Goal: Task Accomplishment & Management: Use online tool/utility

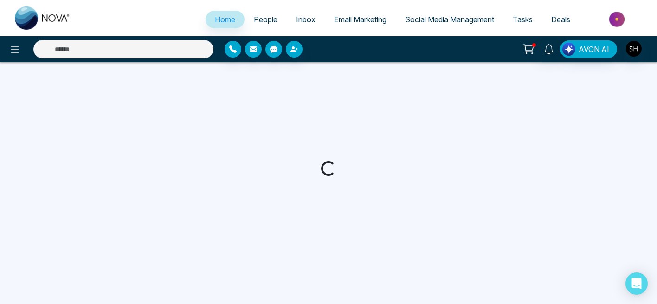
select select "*"
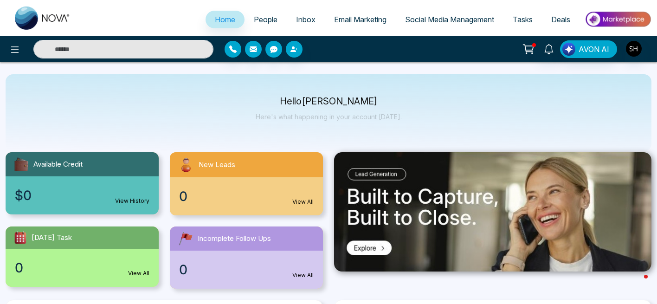
scroll to position [5, 0]
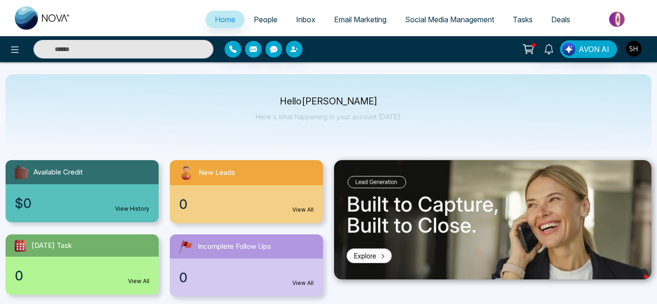
click at [428, 17] on span "Social Media Management" at bounding box center [449, 19] width 89 height 9
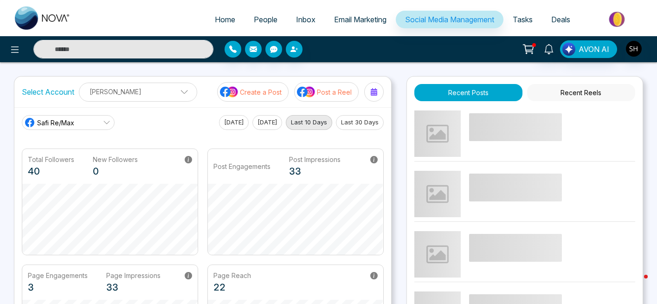
click at [322, 91] on p "Post a Reel" at bounding box center [334, 92] width 35 height 10
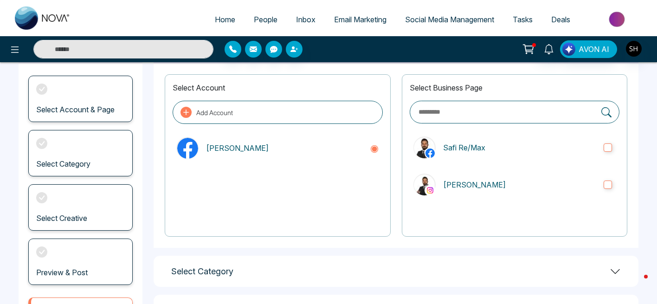
scroll to position [51, 0]
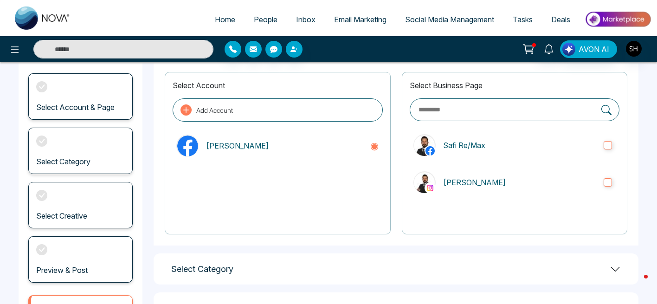
click at [64, 104] on h3 "Select Account & Page" at bounding box center [75, 107] width 78 height 9
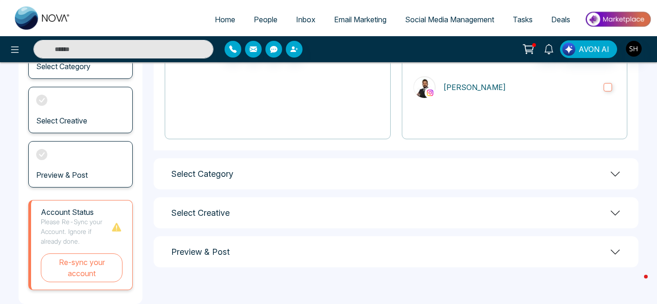
scroll to position [146, 0]
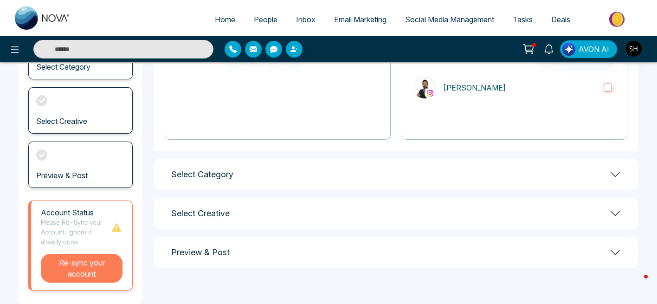
click at [72, 269] on button "Re-sync your account" at bounding box center [82, 268] width 82 height 29
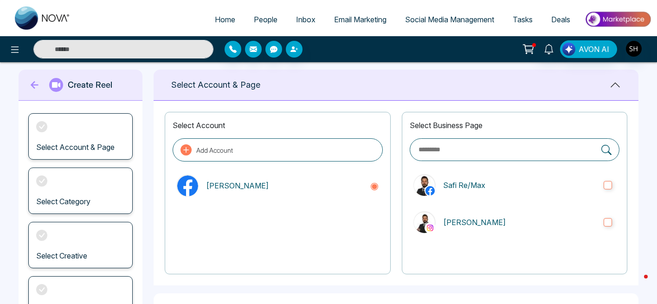
scroll to position [8, 0]
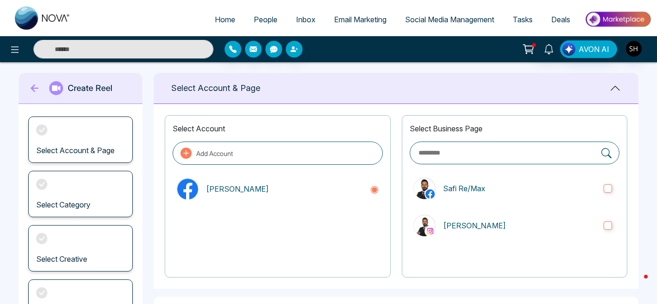
click at [439, 20] on span "Social Media Management" at bounding box center [449, 19] width 89 height 9
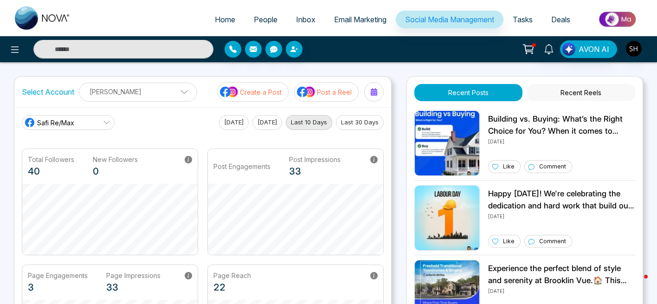
click at [266, 97] on button "Create a Post" at bounding box center [252, 91] width 71 height 19
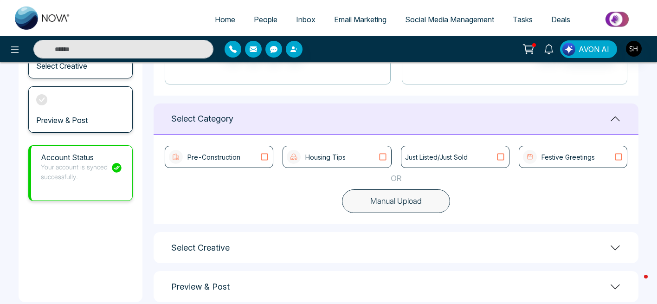
scroll to position [217, 0]
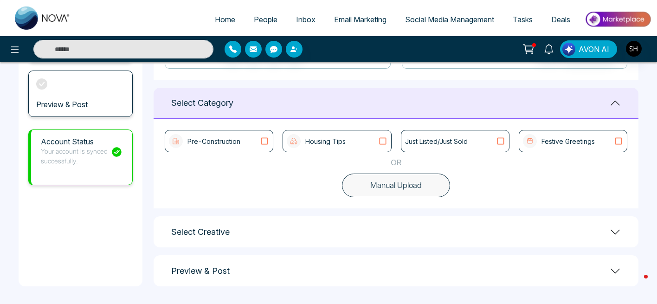
click at [382, 140] on icon at bounding box center [382, 140] width 12 height 9
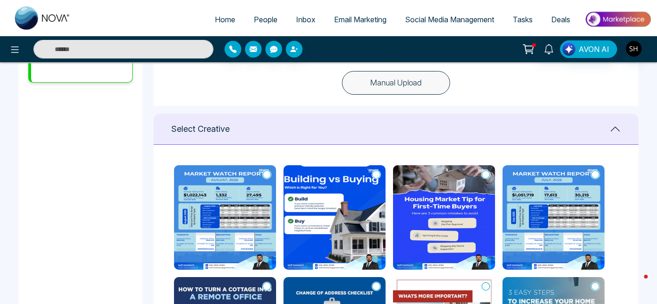
scroll to position [322, 0]
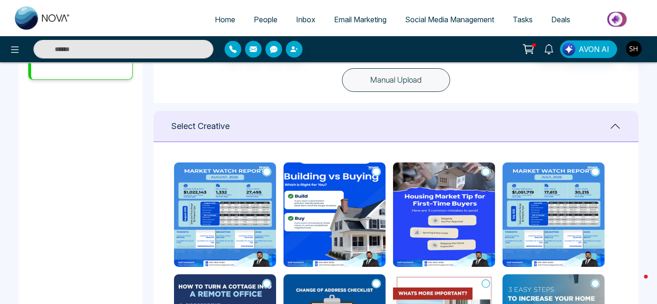
click at [269, 172] on icon at bounding box center [266, 171] width 8 height 9
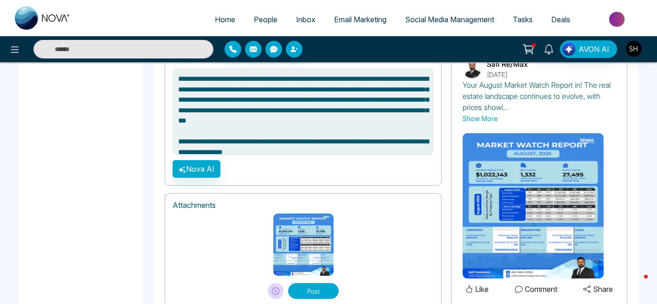
scroll to position [657, 0]
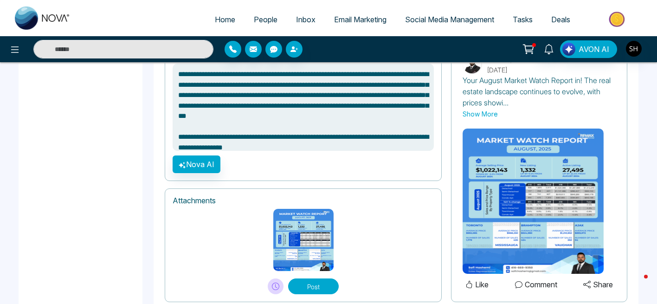
click at [317, 287] on button "Post" at bounding box center [313, 286] width 51 height 16
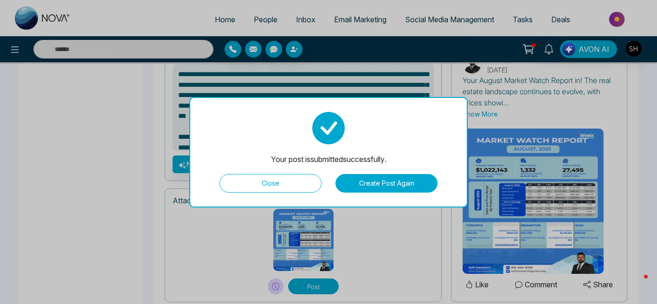
type textarea "**********"
click at [285, 175] on button "Close" at bounding box center [270, 183] width 102 height 19
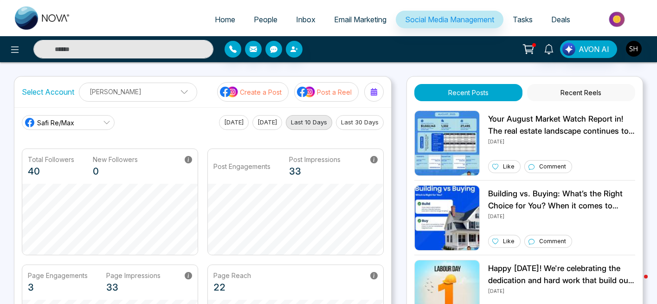
click at [316, 95] on button "Post a Reel" at bounding box center [326, 91] width 64 height 19
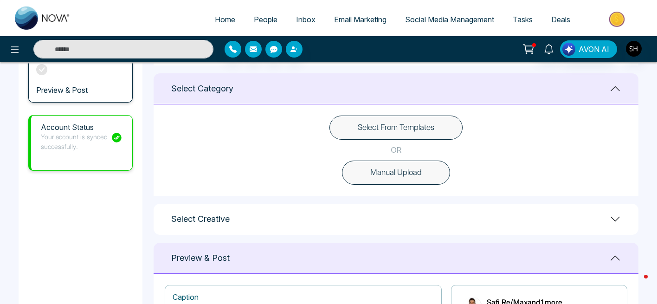
scroll to position [230, 0]
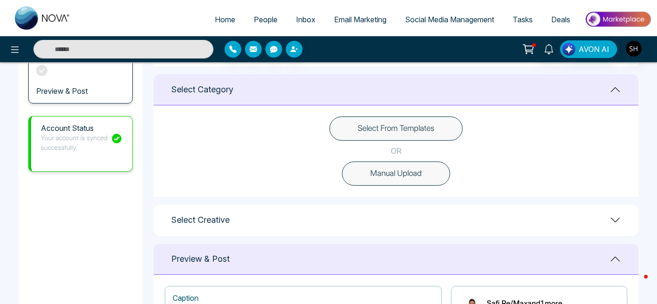
click at [400, 131] on button "Select From Templates" at bounding box center [395, 128] width 133 height 24
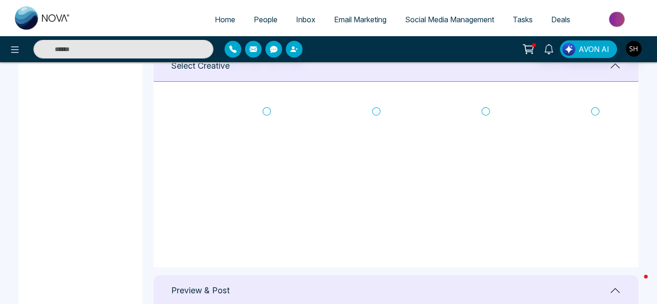
scroll to position [386, 0]
click at [266, 110] on icon at bounding box center [266, 109] width 8 height 9
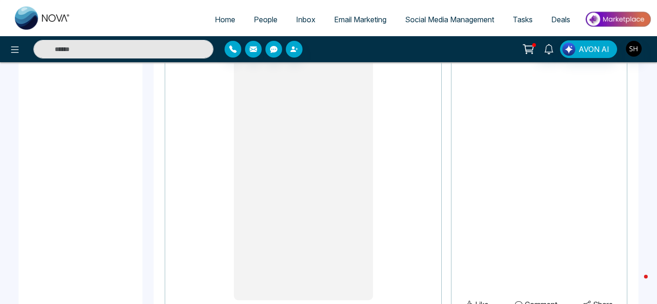
scroll to position [816, 0]
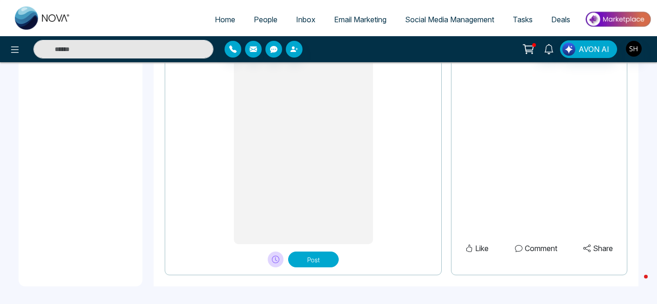
click at [311, 259] on button "Post" at bounding box center [313, 259] width 51 height 16
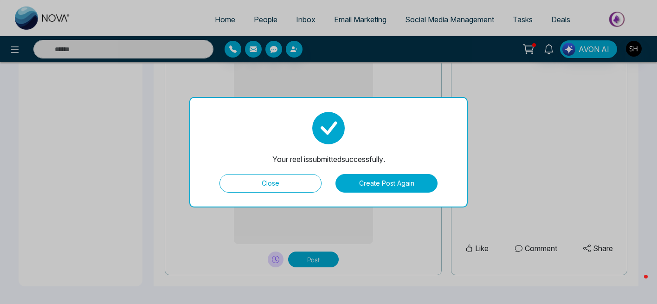
click at [281, 190] on button "Close" at bounding box center [270, 183] width 102 height 19
type textarea "**********"
